Goal: Information Seeking & Learning: Find specific fact

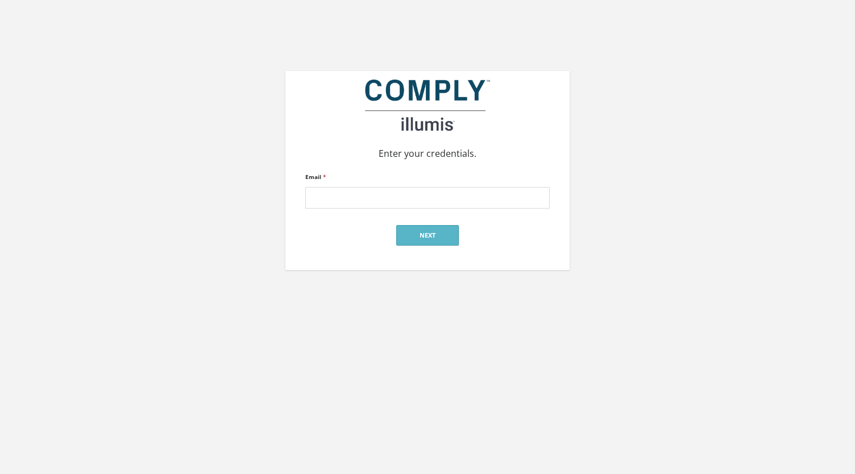
click at [430, 201] on input "Email *" at bounding box center [427, 198] width 245 height 22
type input "[PERSON_NAME][EMAIL_ADDRESS][PERSON_NAME][DOMAIN_NAME]"
click at [429, 235] on button "Next" at bounding box center [427, 235] width 63 height 20
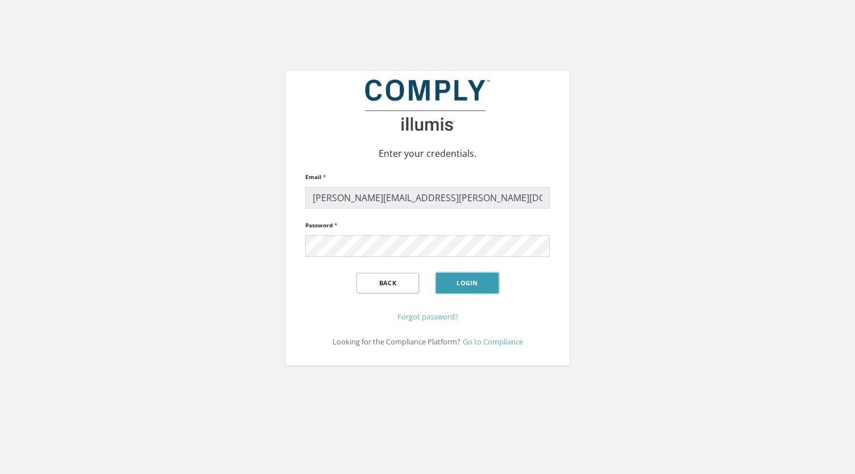
click at [468, 281] on button "Login" at bounding box center [467, 283] width 63 height 20
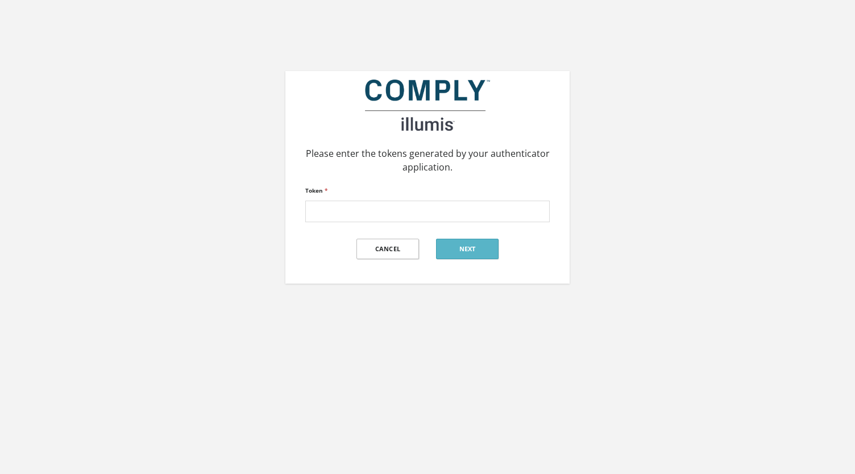
click at [83, 305] on div "Please enter the tokens generated by your authenticator application. Token * Ca…" at bounding box center [427, 226] width 855 height 452
click at [323, 216] on input "Token *" at bounding box center [427, 212] width 245 height 22
type input "002016"
click at [465, 247] on button "Next" at bounding box center [467, 249] width 63 height 20
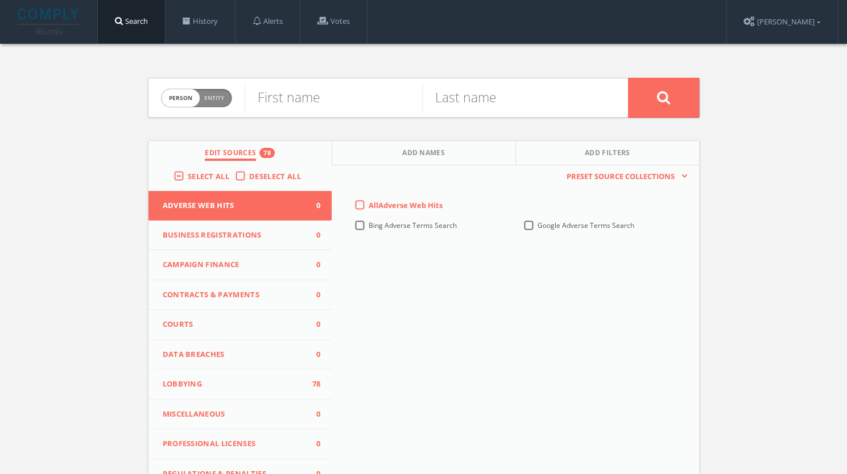
click at [32, 278] on div "Person Entity person First name Last name Edit Sources 78 Add Names Add Filters…" at bounding box center [423, 335] width 847 height 582
click at [249, 172] on label "Deselect All" at bounding box center [277, 176] width 57 height 11
click at [0, 0] on input "Deselect All" at bounding box center [0, 0] width 0 height 0
click at [184, 176] on div "Select All" at bounding box center [203, 176] width 61 height 10
click at [188, 176] on label "Select All" at bounding box center [211, 176] width 47 height 11
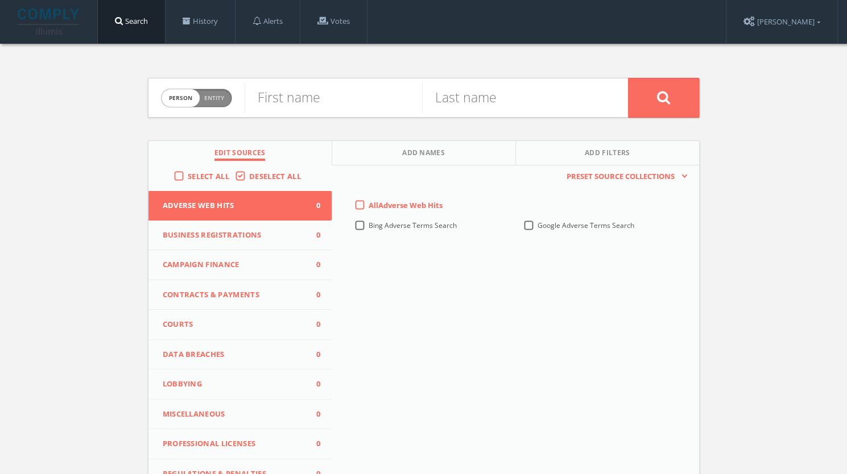
click at [0, 0] on input "Select All" at bounding box center [0, 0] width 0 height 0
click at [295, 92] on input "text" at bounding box center [333, 98] width 177 height 30
type input "Laura Mae"
click at [471, 102] on input "text" at bounding box center [510, 98] width 177 height 30
type input "Reynolds"
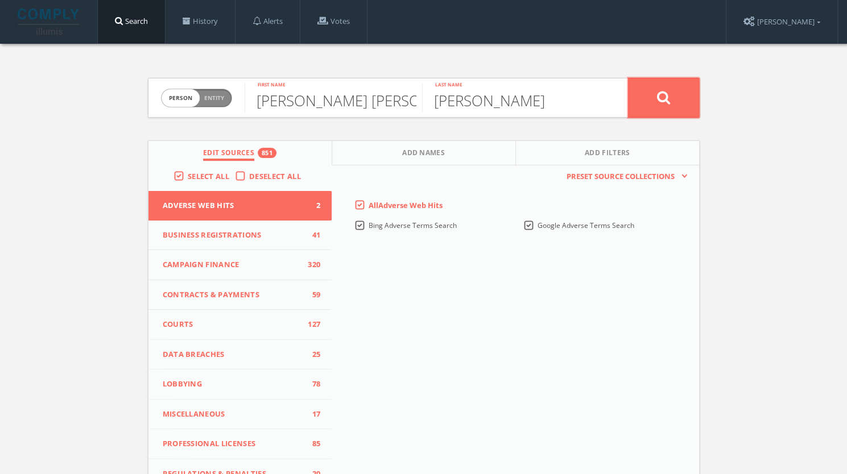
click at [659, 100] on icon at bounding box center [663, 97] width 14 height 14
